Goal: Task Accomplishment & Management: Use online tool/utility

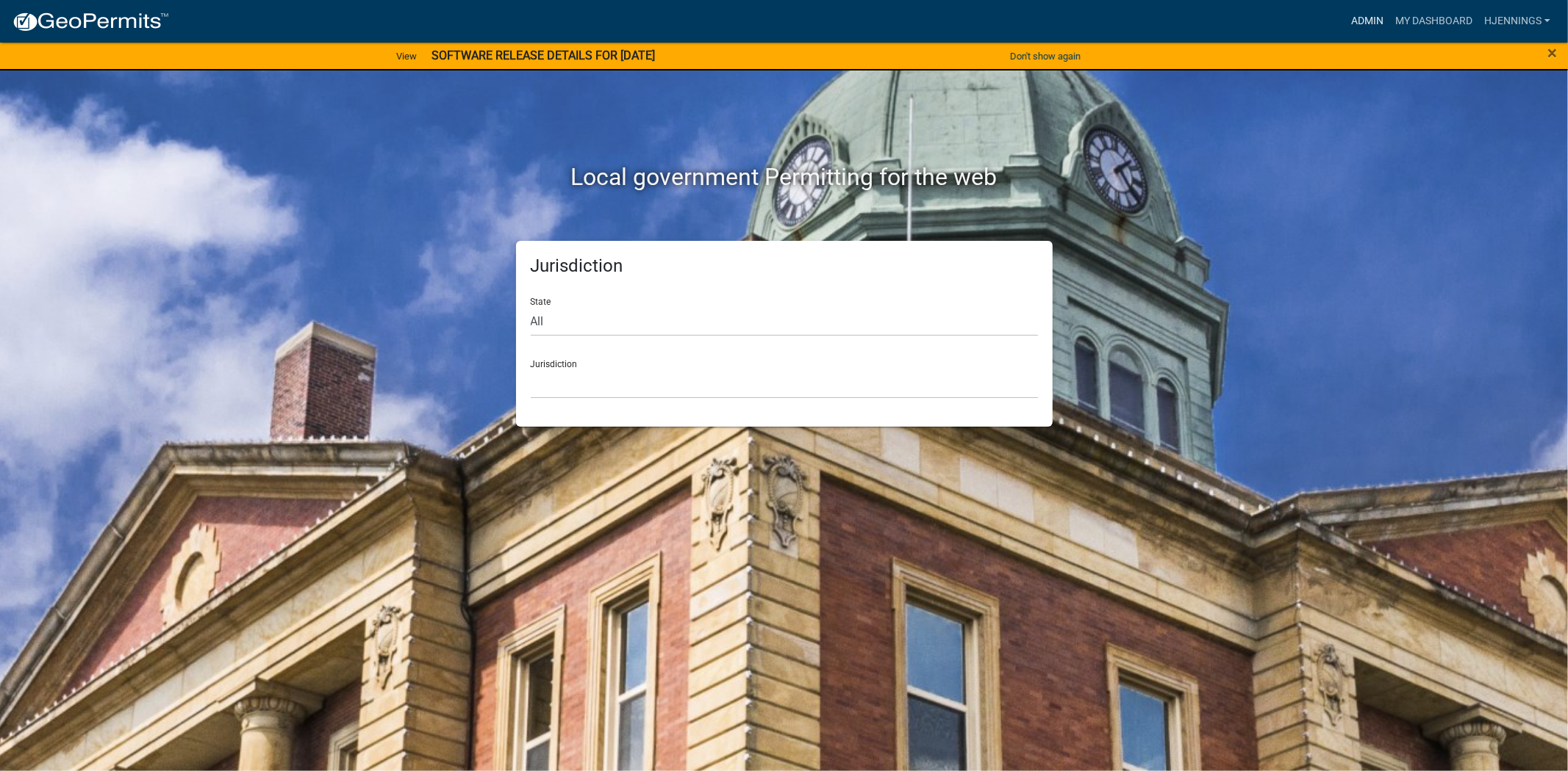
click at [1370, 25] on link "Admin" at bounding box center [1367, 22] width 44 height 28
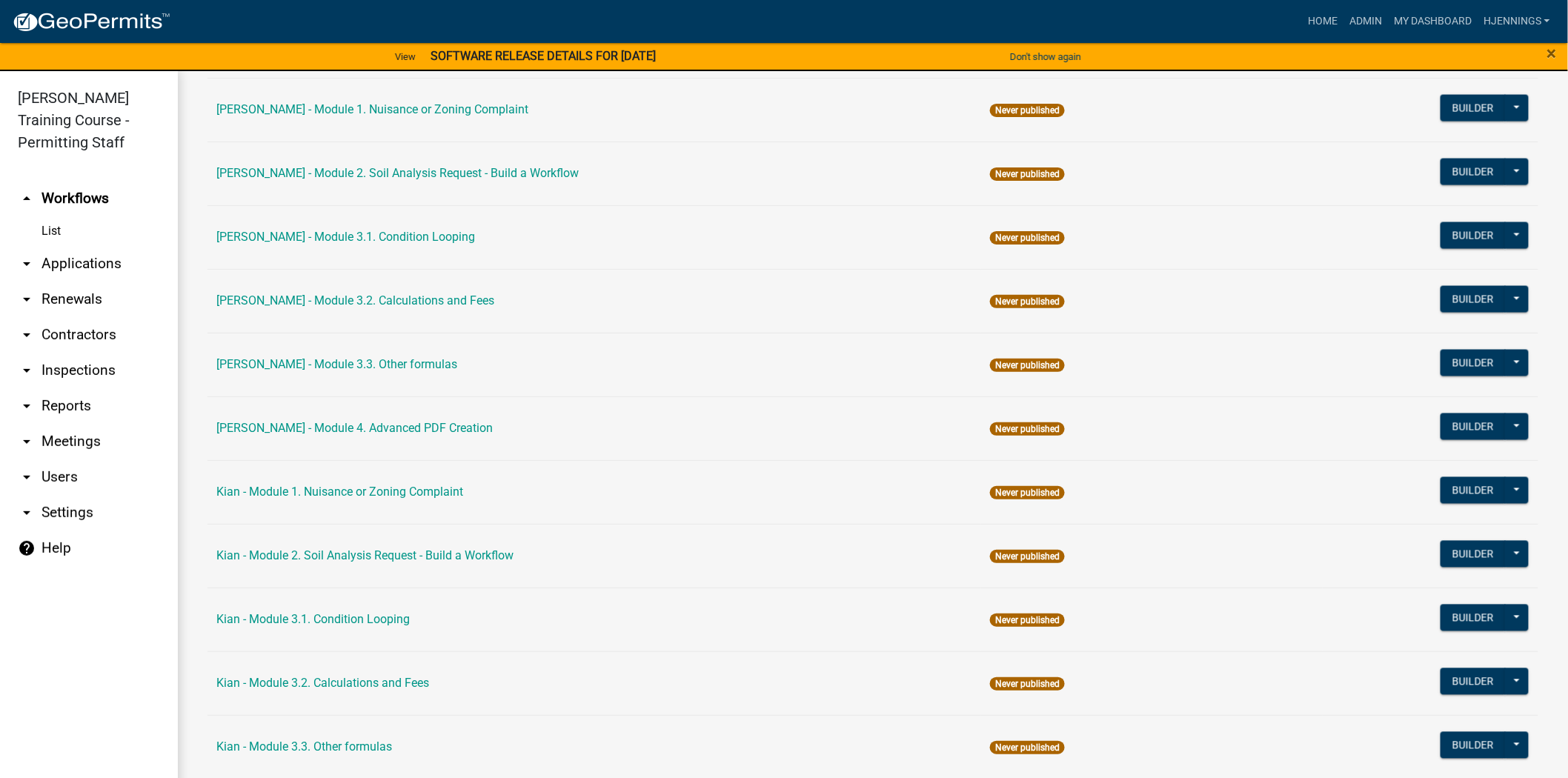
scroll to position [1036, 0]
click at [1458, 300] on button "Builder" at bounding box center [1474, 298] width 65 height 27
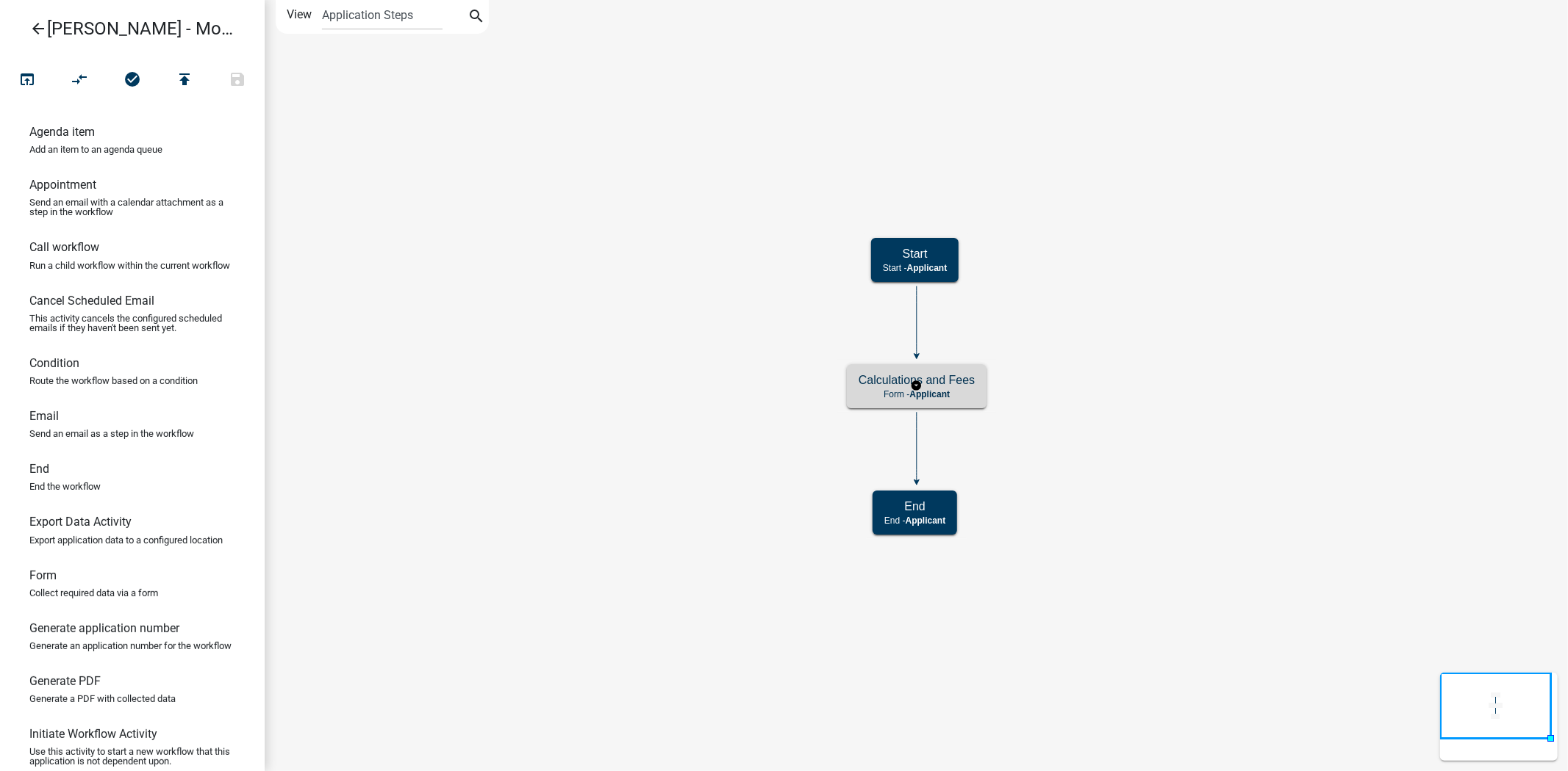
click at [881, 394] on p "Form - Applicant" at bounding box center [916, 394] width 116 height 10
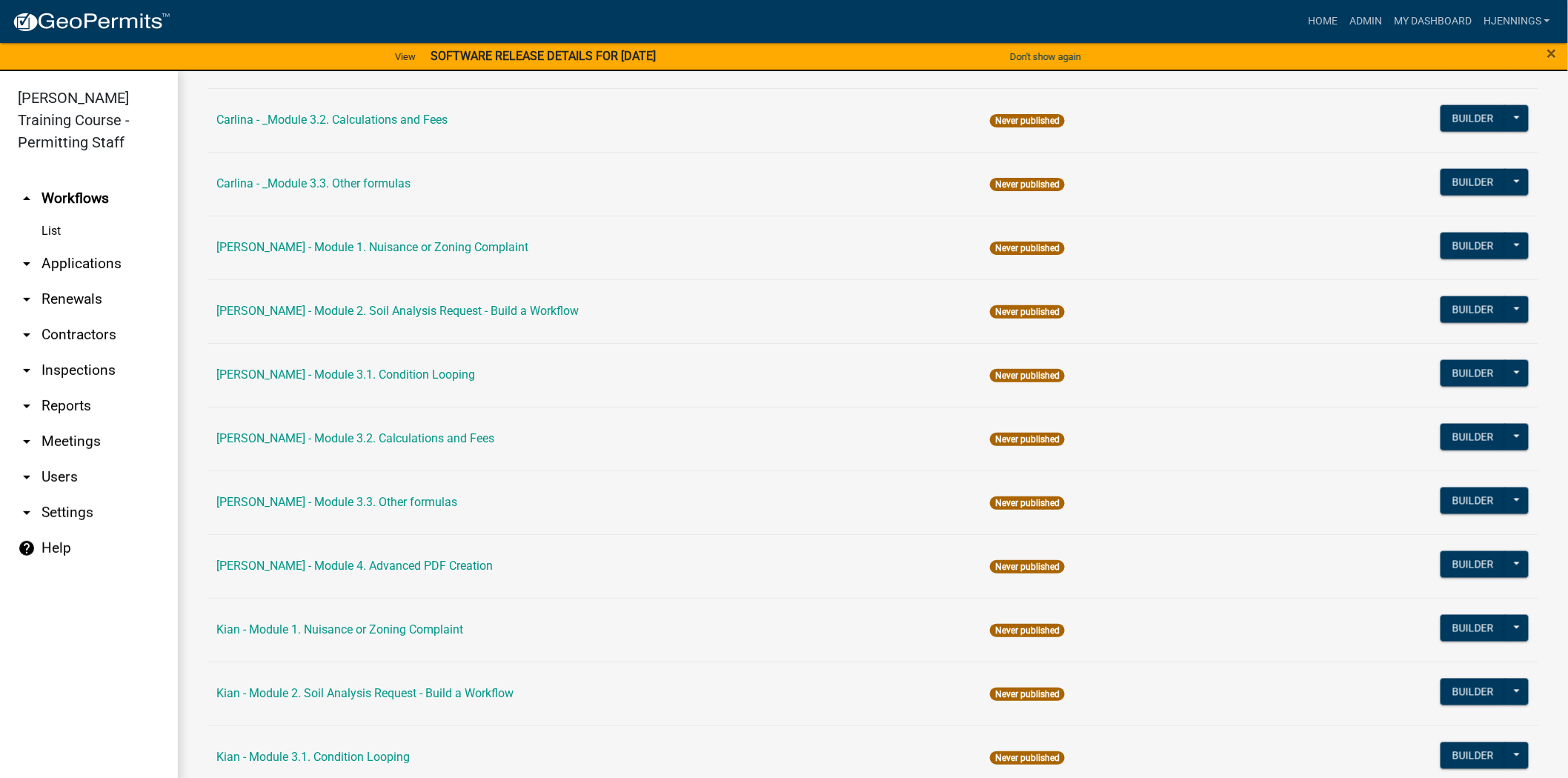
scroll to position [898, 0]
click at [375, 374] on link "[PERSON_NAME] - Module 3.1. Condition Looping" at bounding box center [345, 374] width 258 height 14
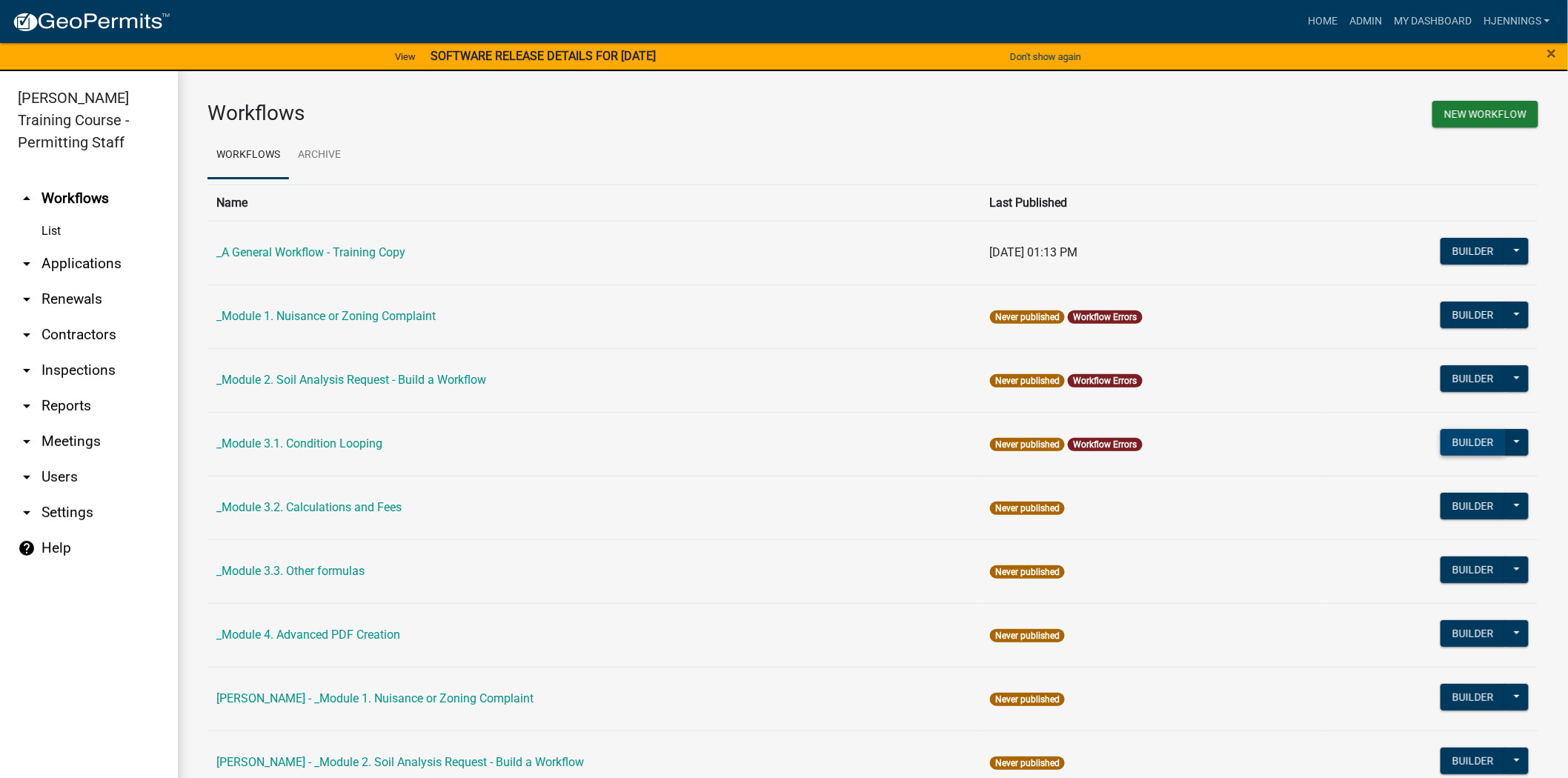
click at [1471, 443] on button "Builder" at bounding box center [1474, 442] width 65 height 27
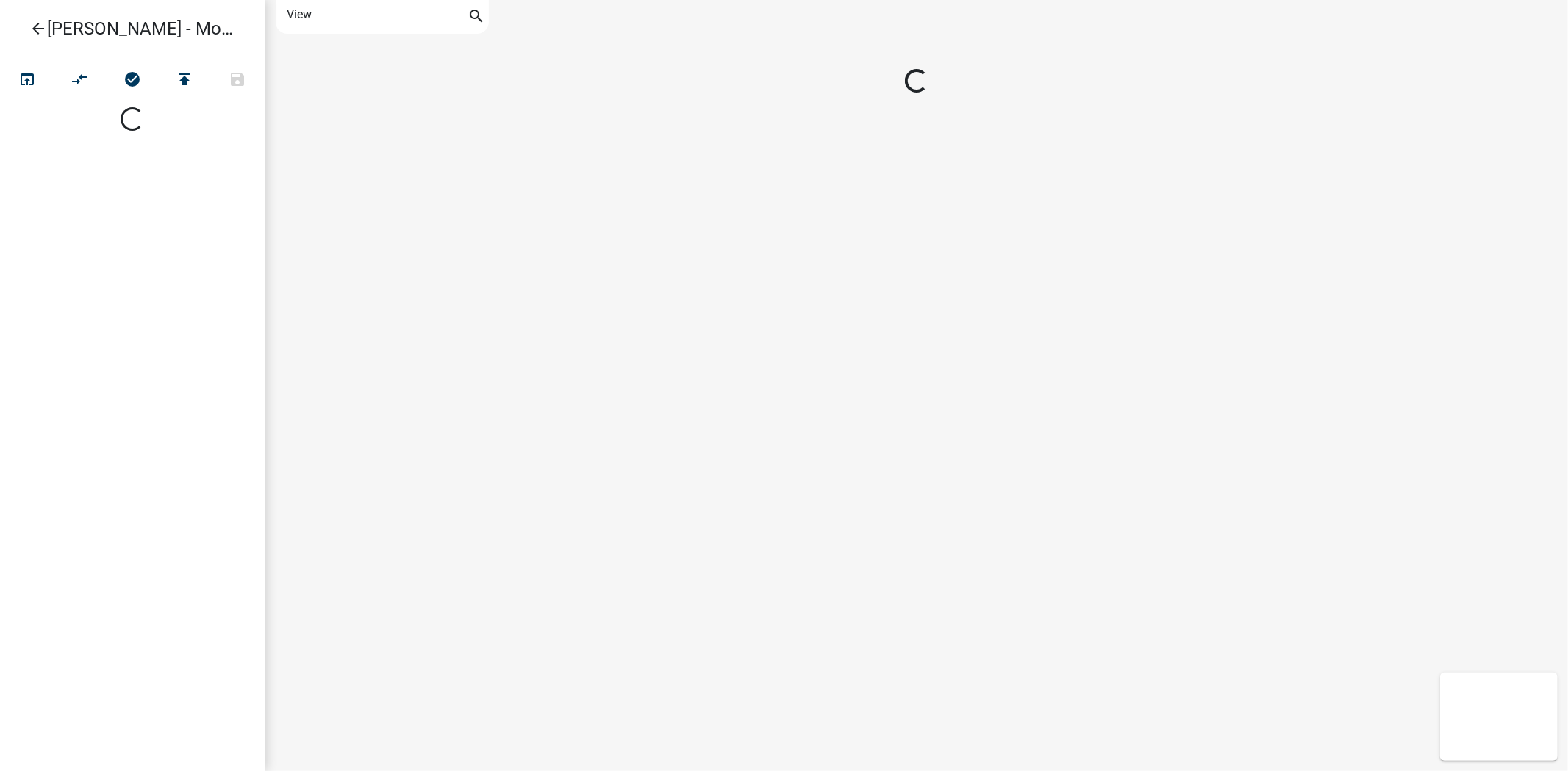
select select "1"
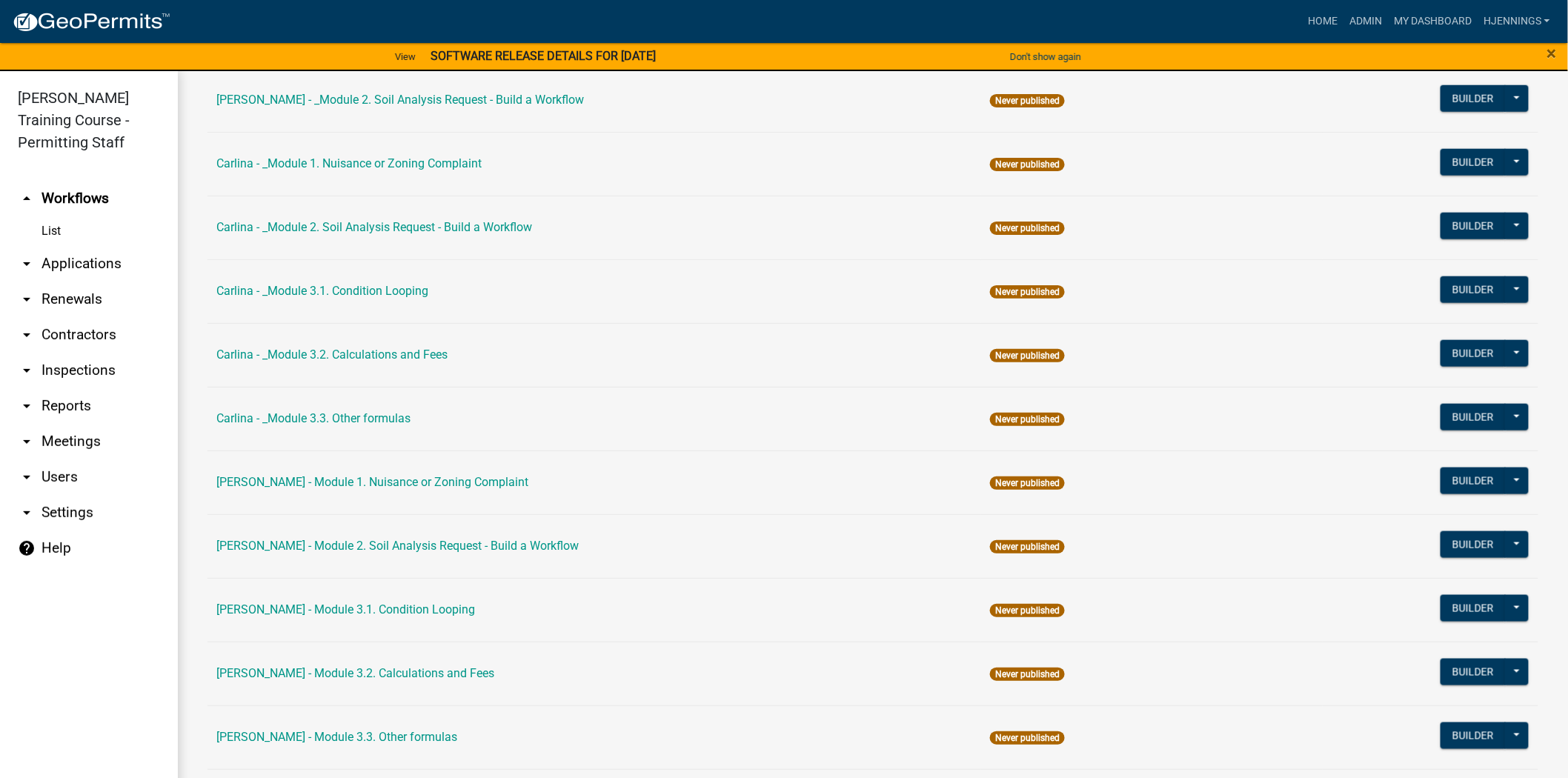
scroll to position [665, 0]
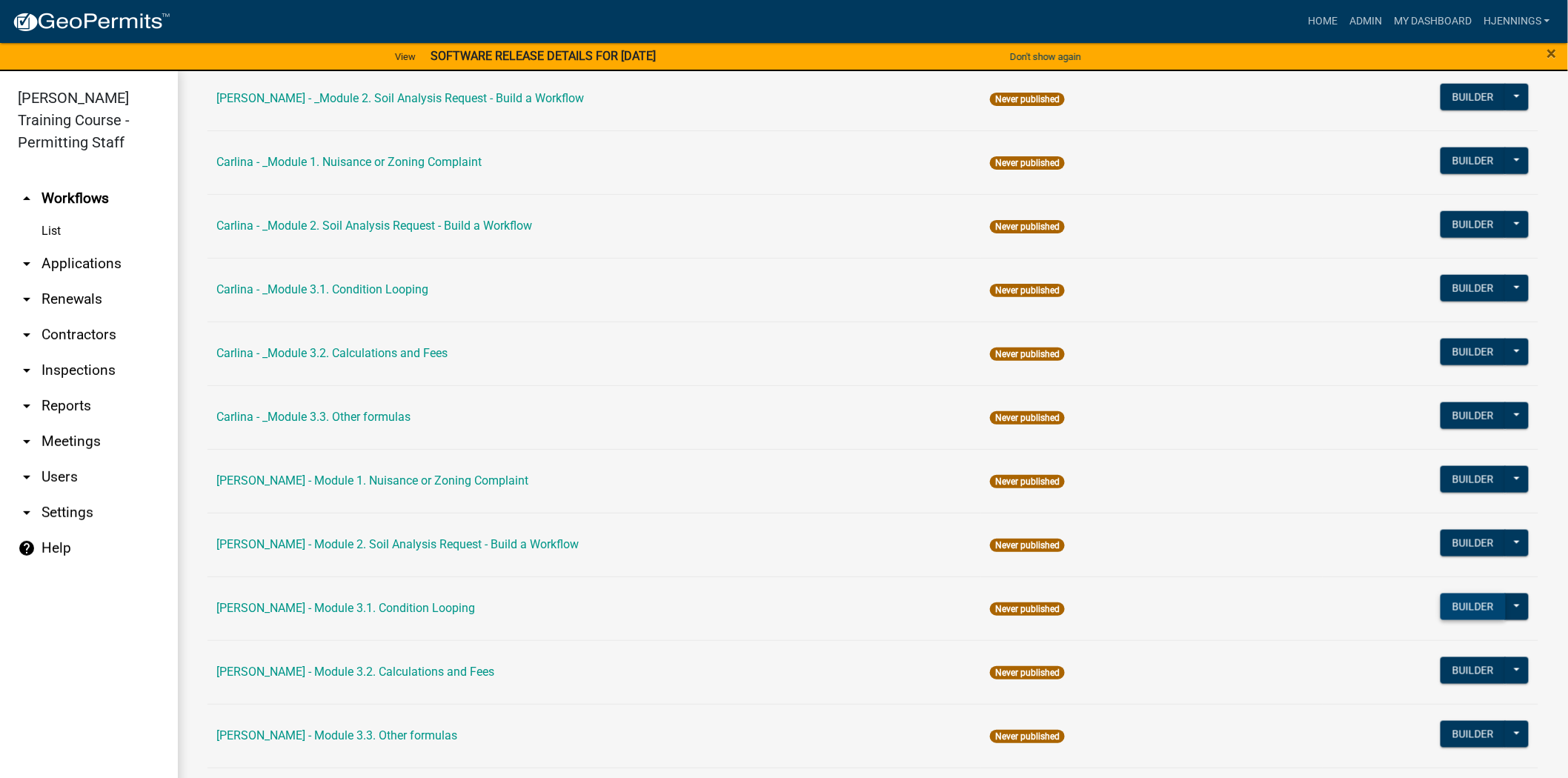
click at [1452, 604] on button "Builder" at bounding box center [1474, 607] width 65 height 27
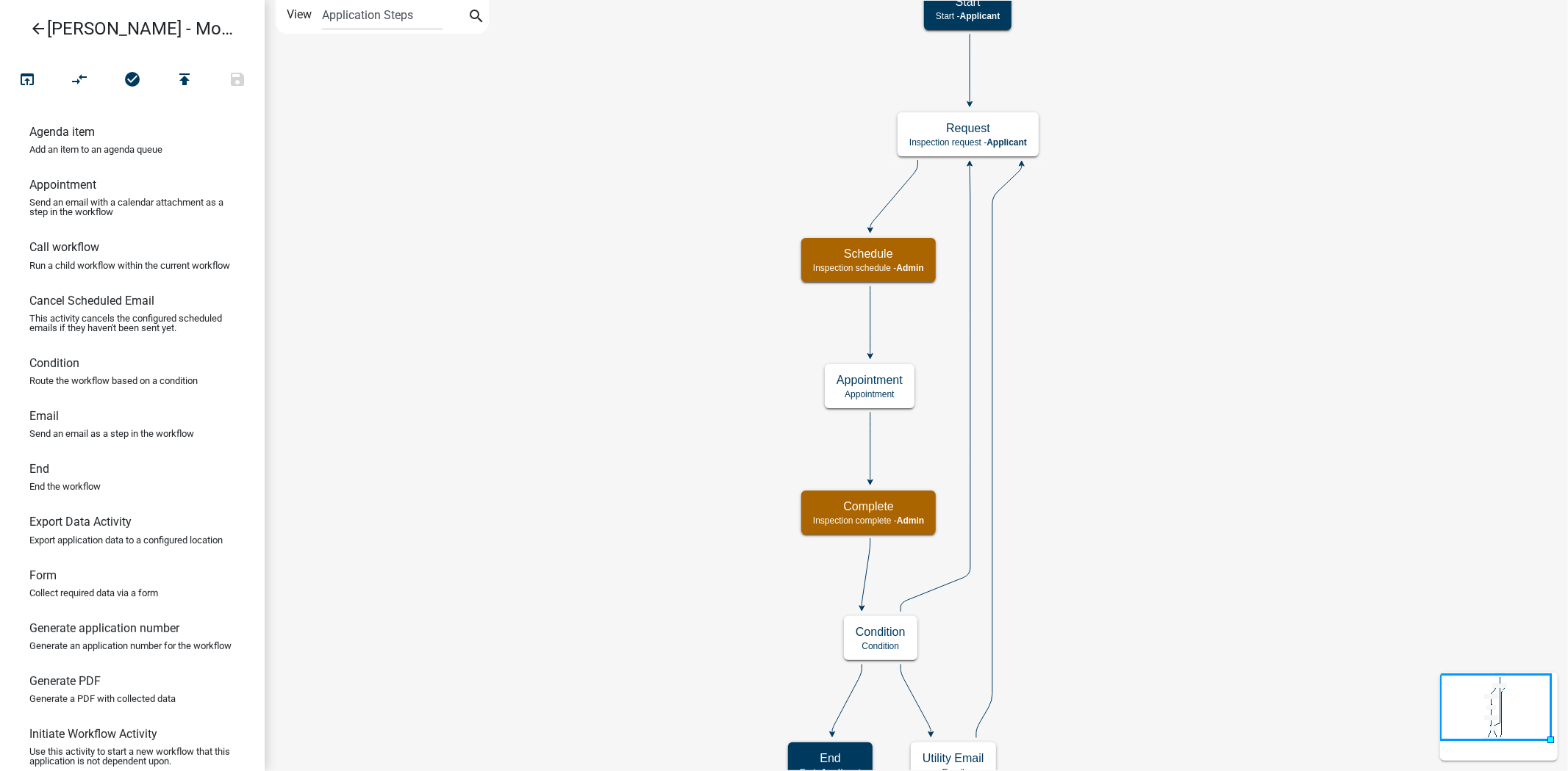
click at [42, 32] on icon "arrow_back" at bounding box center [38, 30] width 18 height 21
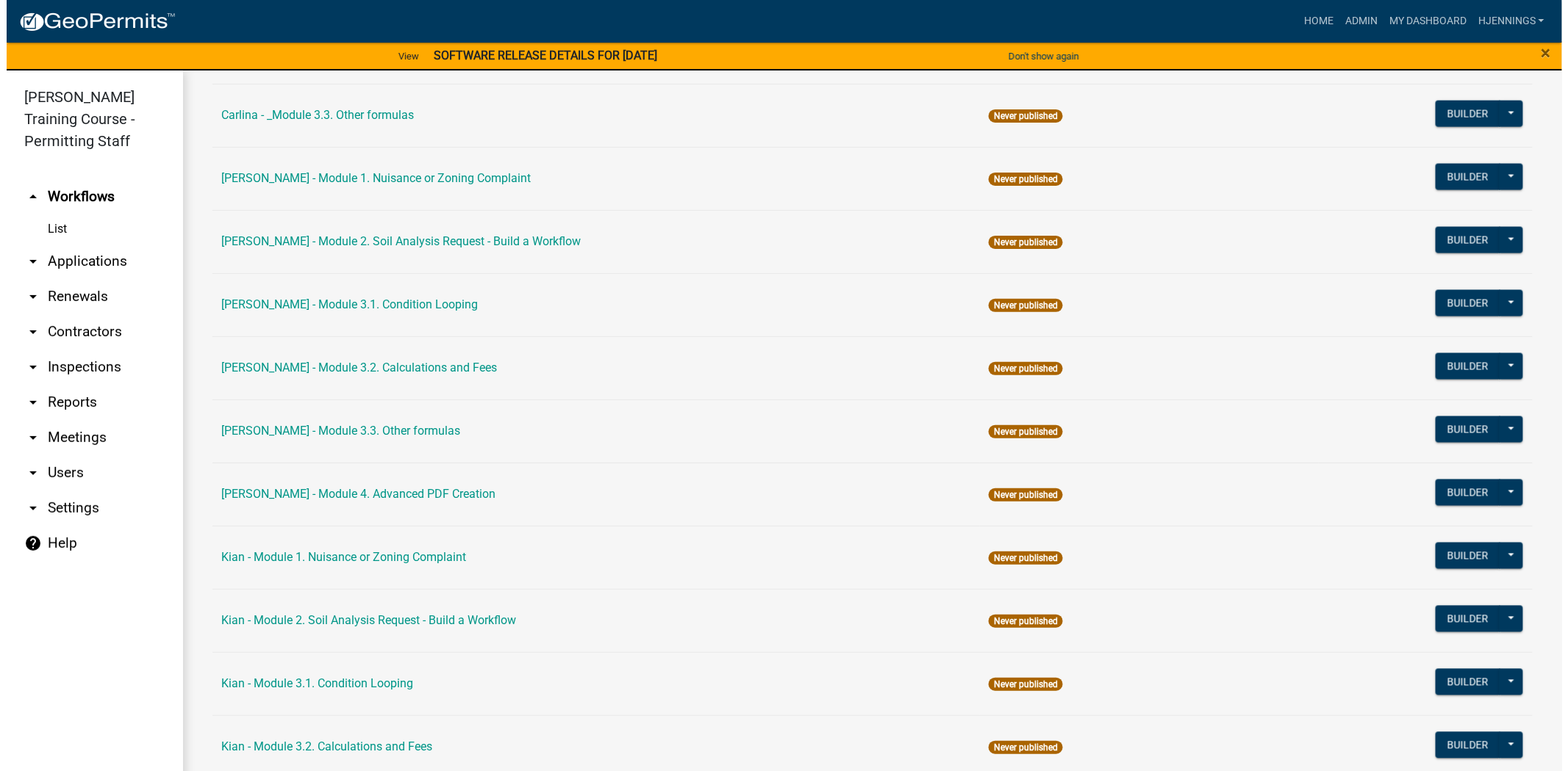
scroll to position [956, 0]
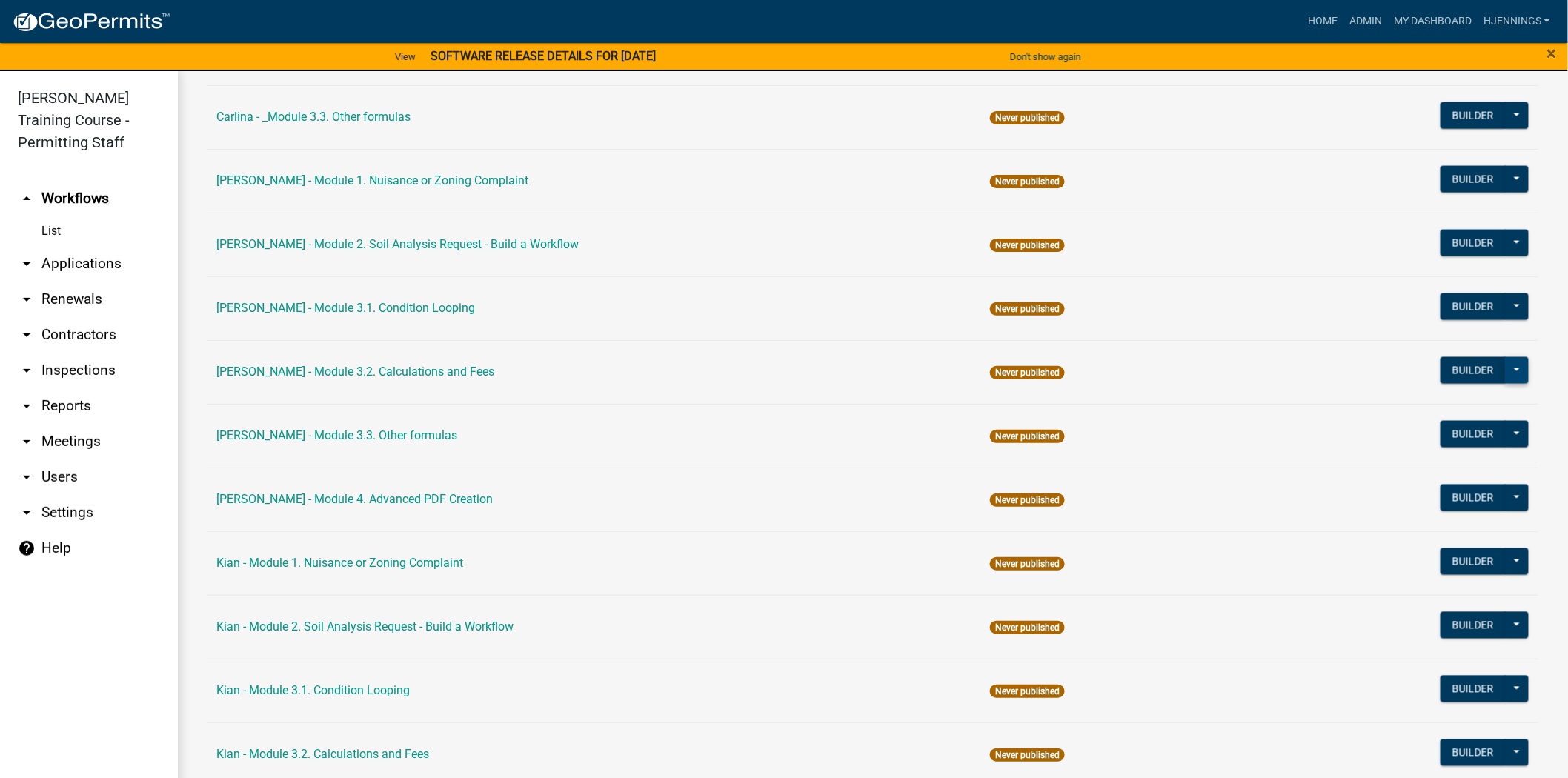
click at [1513, 372] on button at bounding box center [1517, 371] width 24 height 27
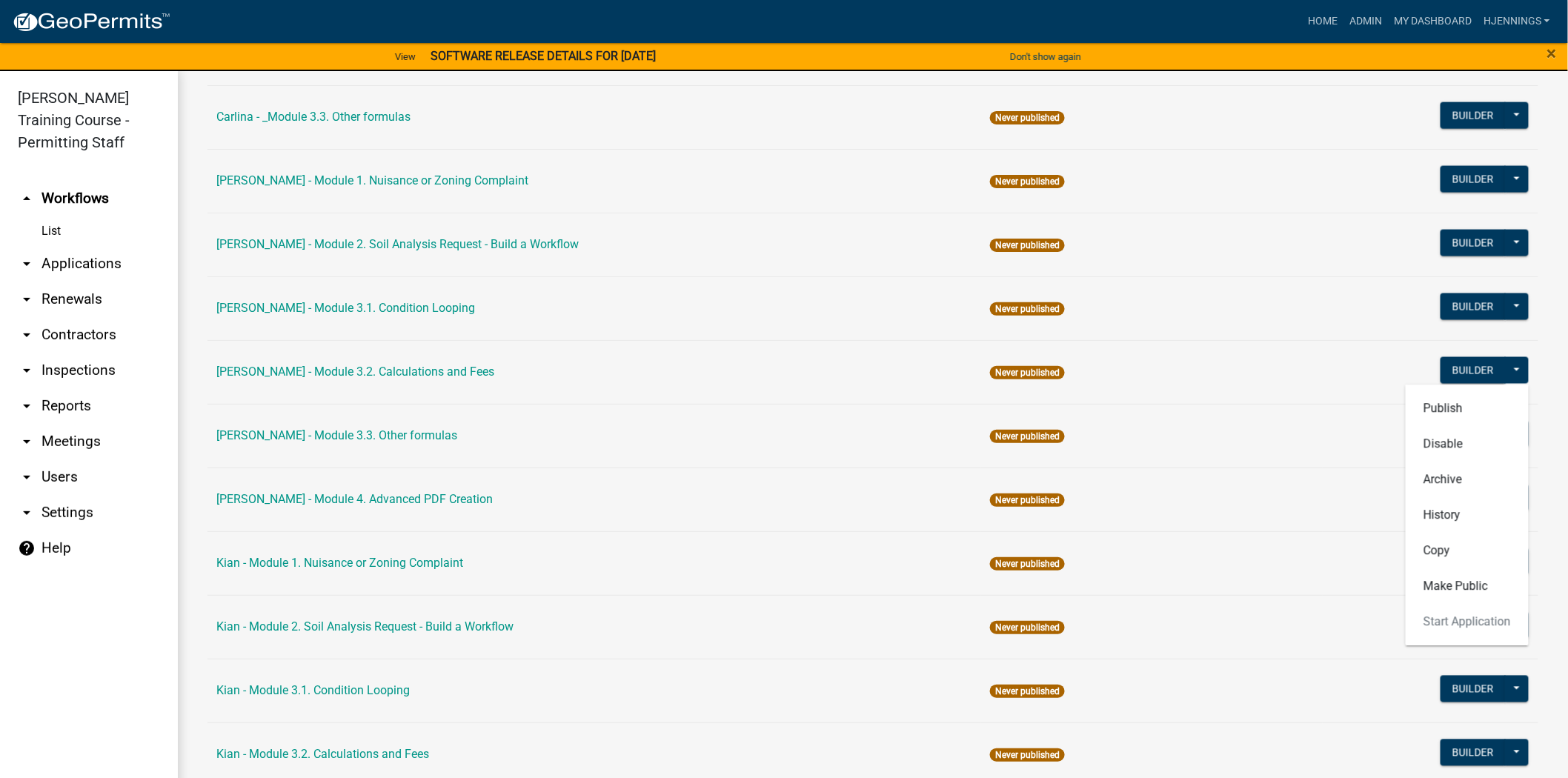
click at [1292, 359] on td "Never published" at bounding box center [1152, 372] width 341 height 64
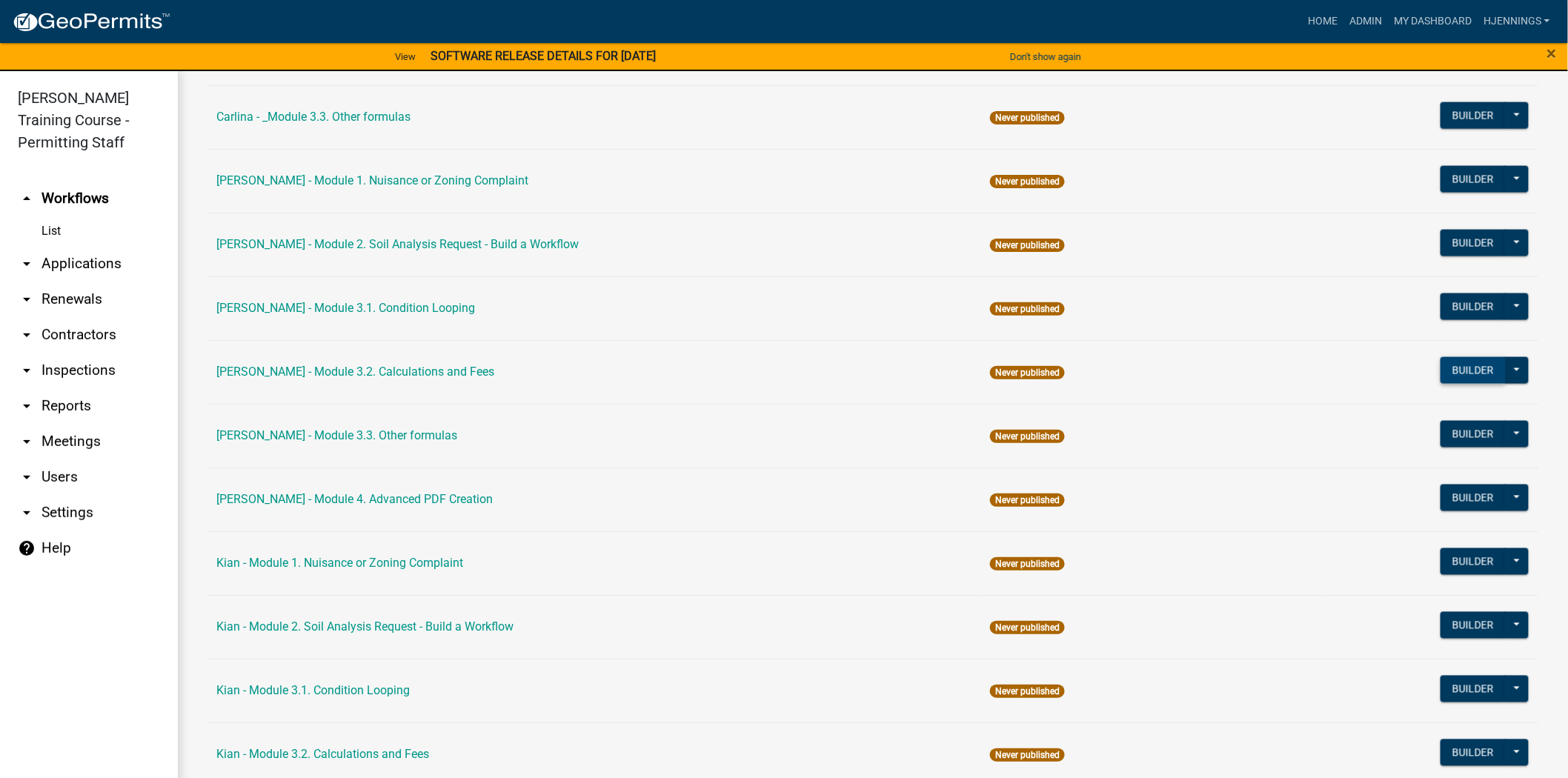
click at [1458, 368] on button "Builder" at bounding box center [1474, 371] width 65 height 27
